Goal: Find specific page/section: Find specific page/section

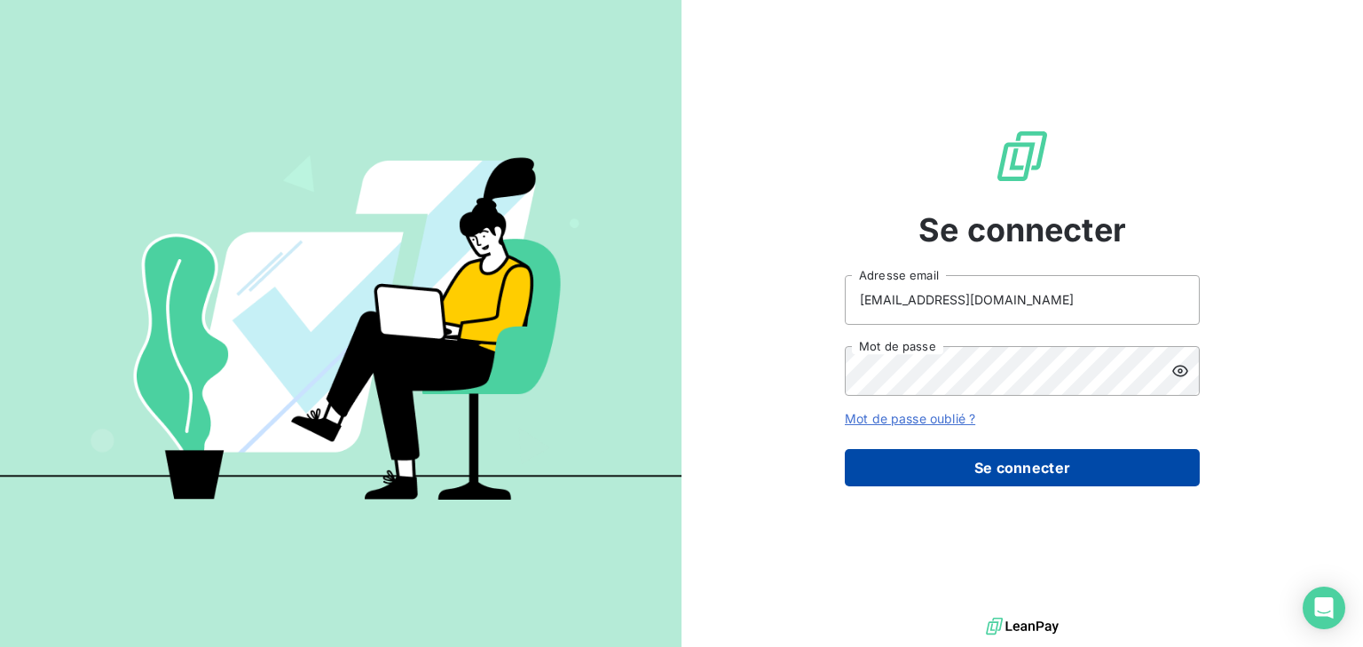
click at [1015, 469] on button "Se connecter" at bounding box center [1022, 467] width 355 height 37
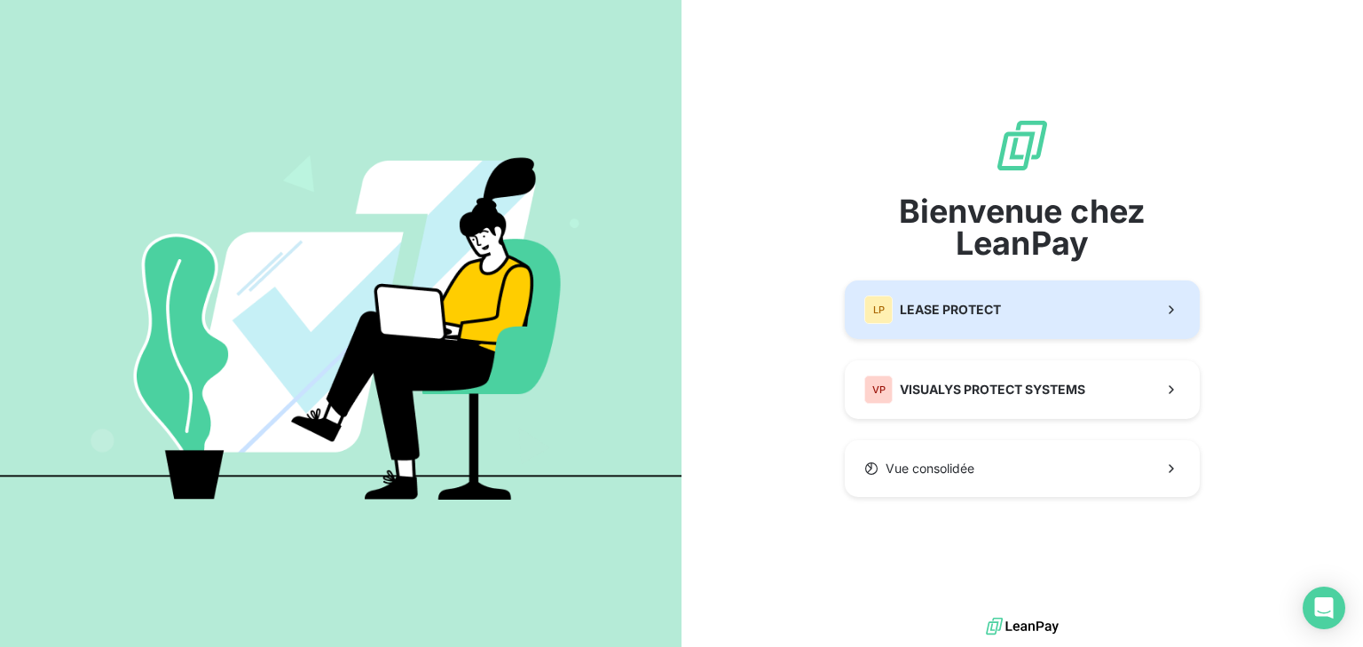
click at [990, 321] on div "LP LEASE PROTECT" at bounding box center [932, 310] width 137 height 28
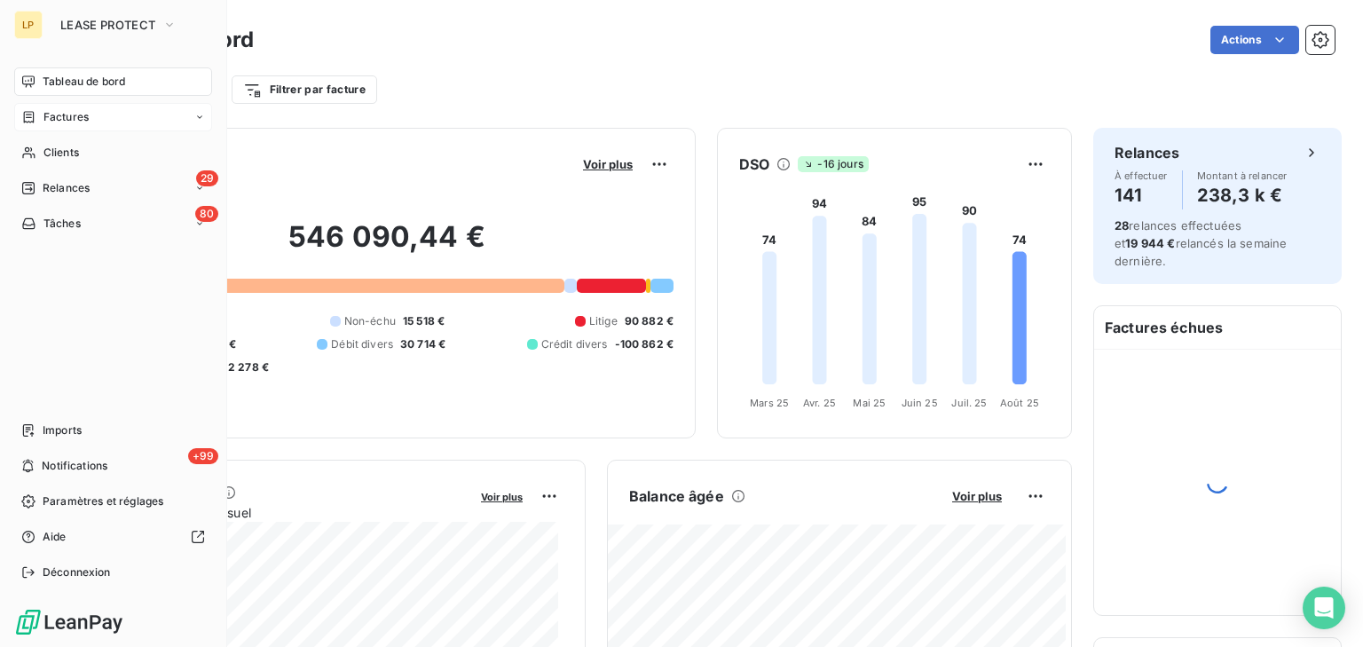
click at [35, 91] on div "Tableau de bord" at bounding box center [113, 81] width 198 height 28
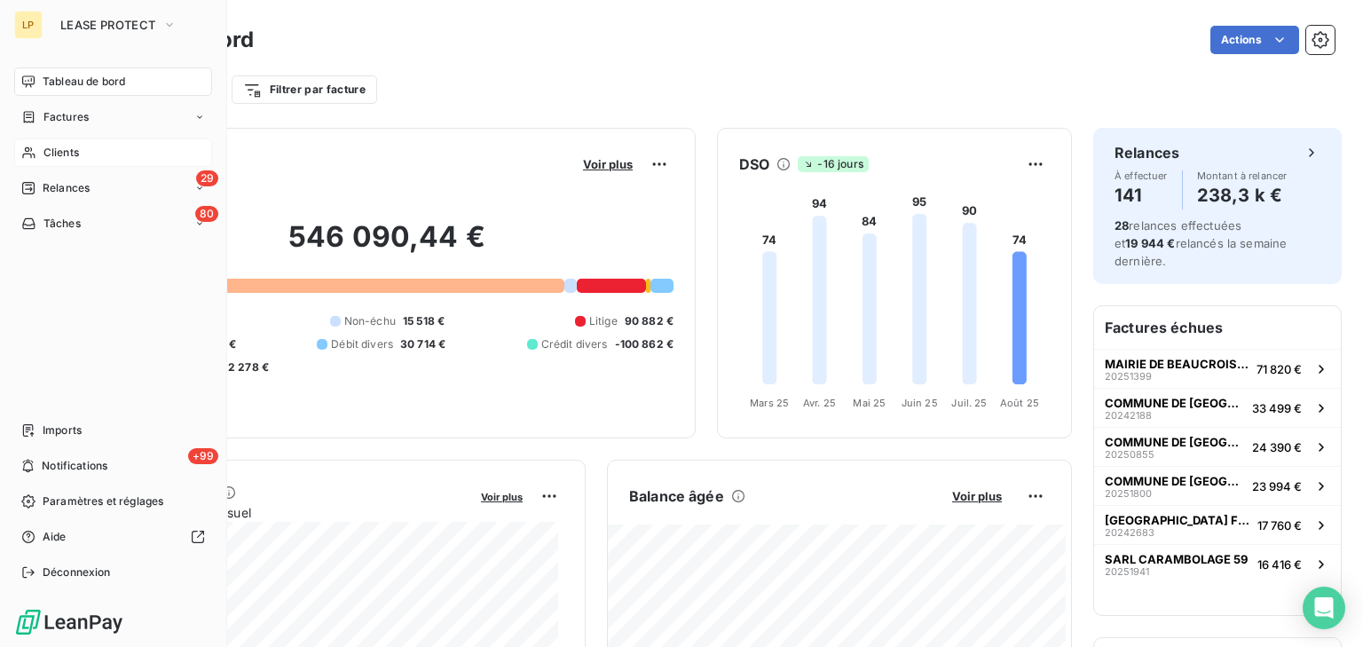
click at [89, 166] on div "Clients" at bounding box center [113, 152] width 198 height 28
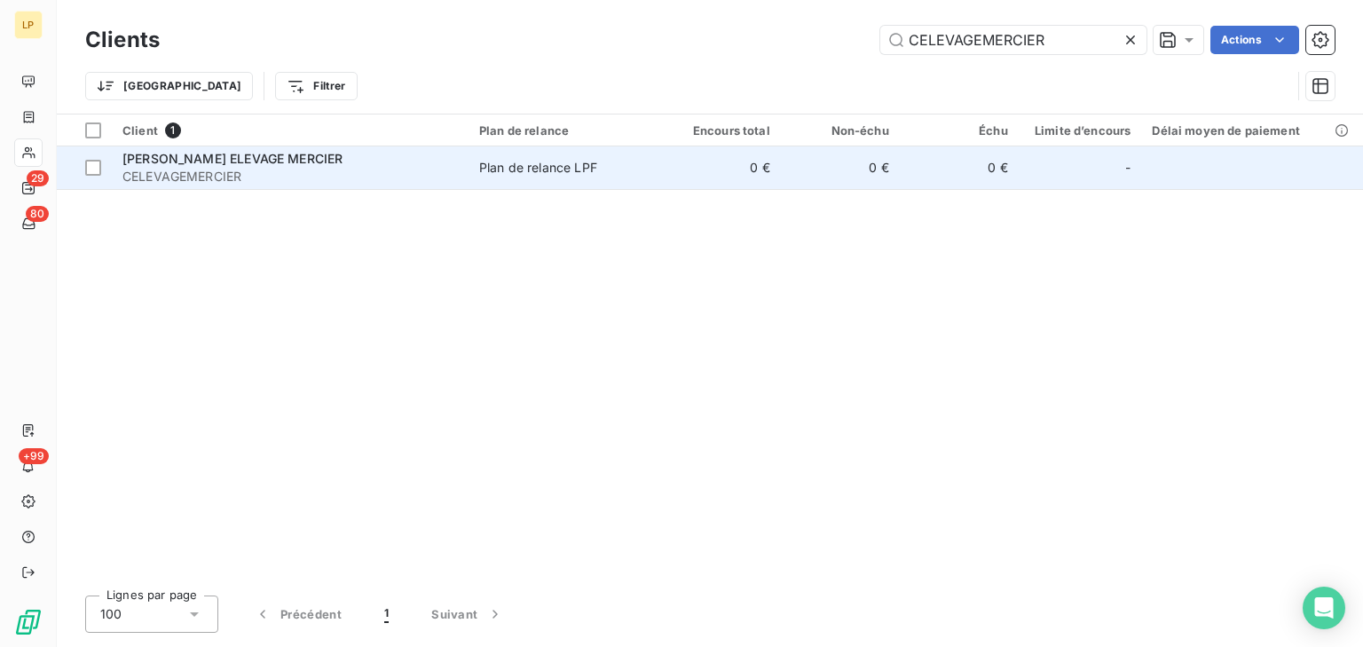
type input "CELEVAGEMERCIER"
click at [795, 185] on td "0 €" at bounding box center [840, 167] width 119 height 43
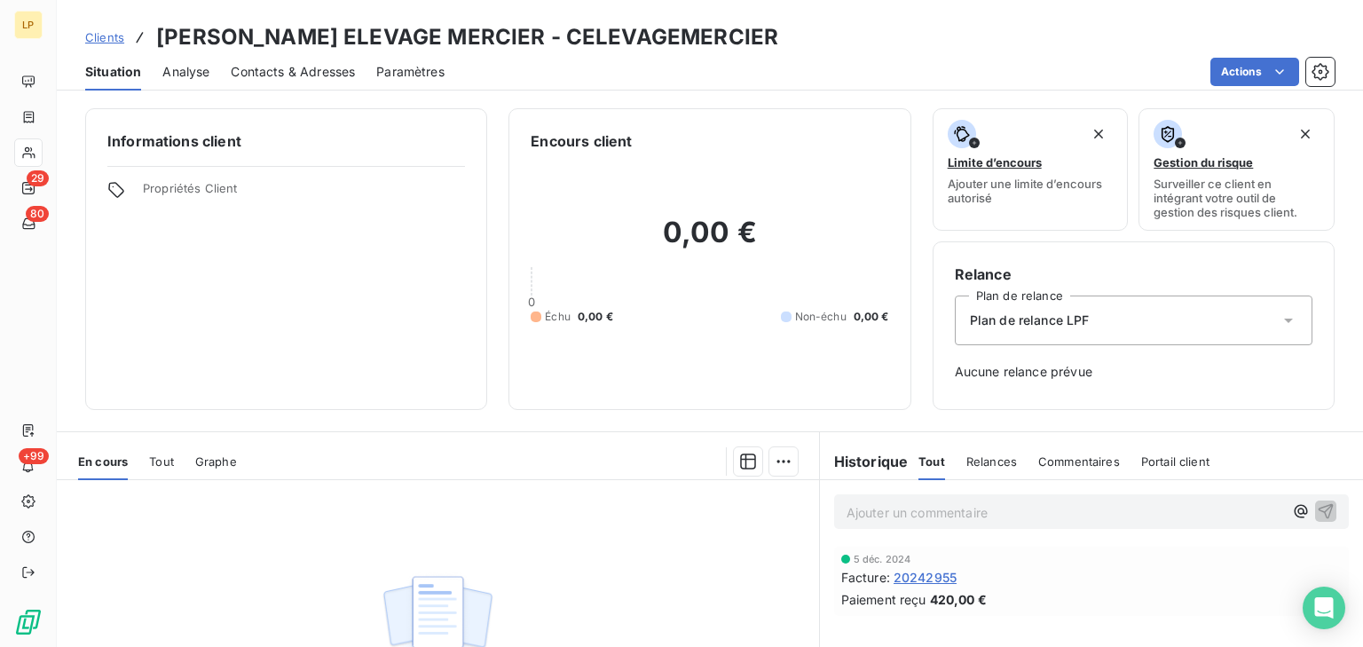
click at [911, 578] on span "20242955" at bounding box center [925, 577] width 63 height 19
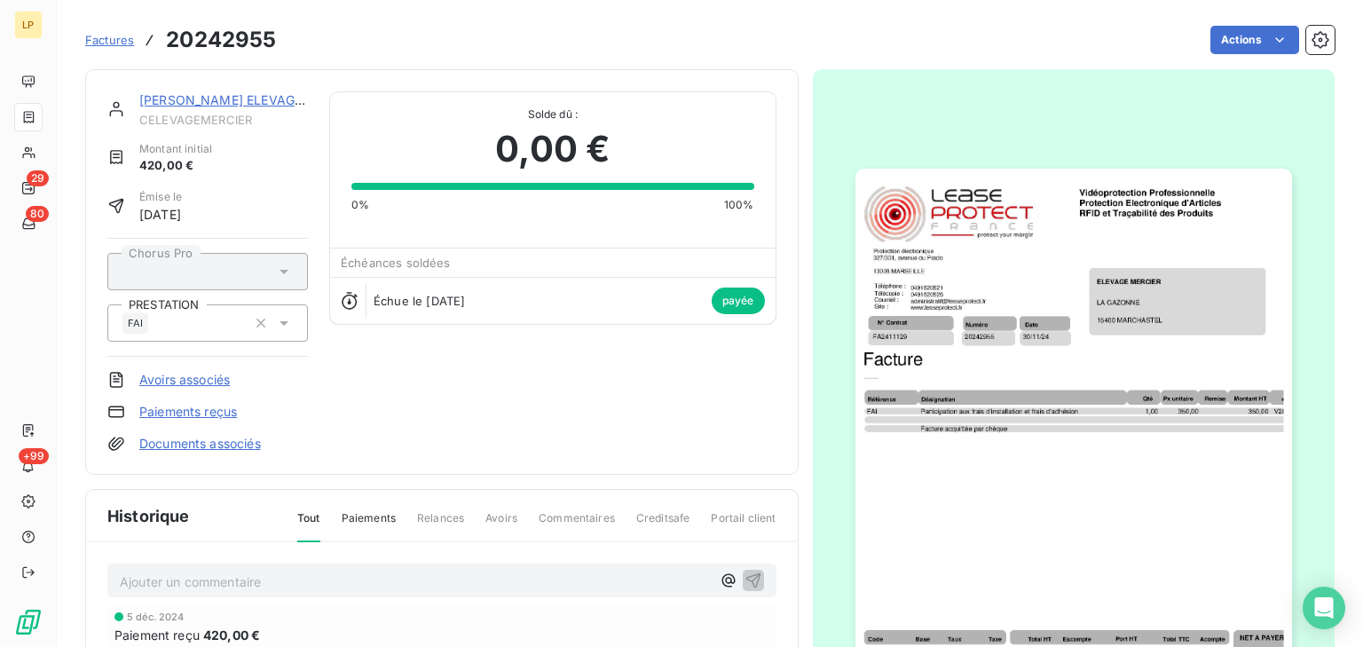
click at [1053, 417] on img "button" at bounding box center [1074, 477] width 437 height 617
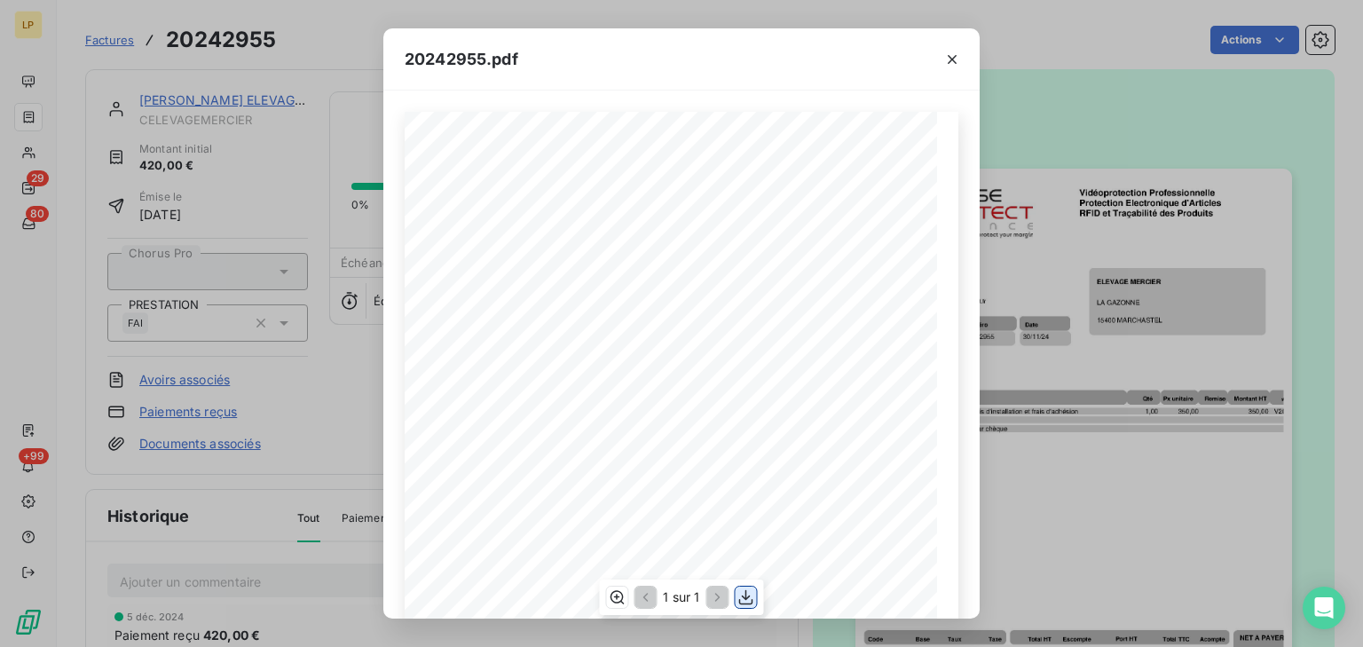
click at [743, 595] on icon "button" at bounding box center [746, 596] width 14 height 15
